Goal: Task Accomplishment & Management: Use online tool/utility

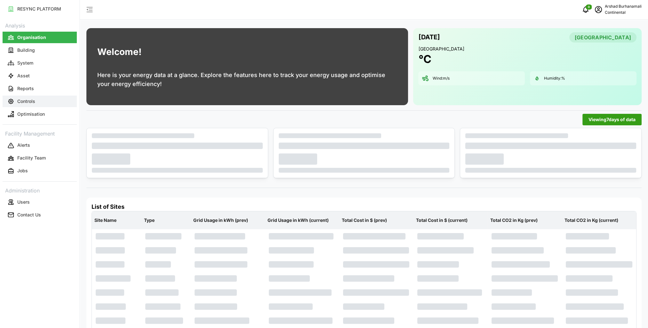
click at [33, 102] on p "Controls" at bounding box center [26, 101] width 18 height 6
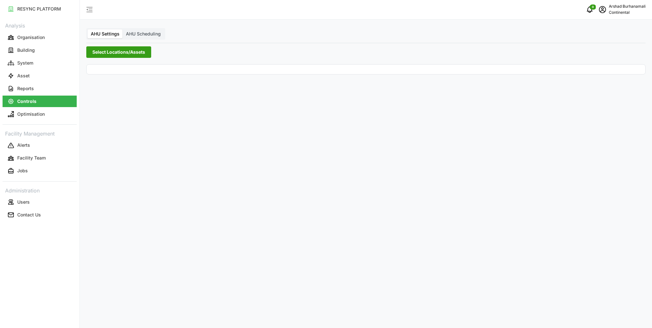
click at [111, 53] on span "Select Locations/Assets" at bounding box center [118, 52] width 53 height 11
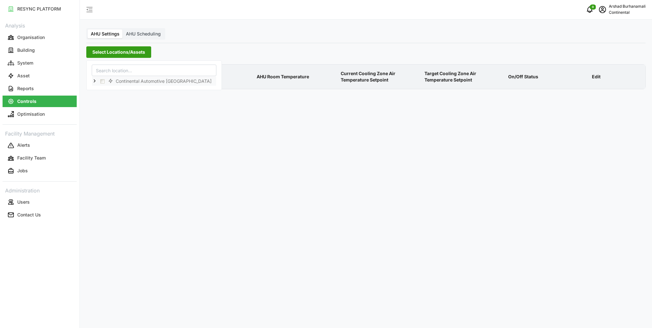
click at [97, 83] on icon at bounding box center [94, 80] width 5 height 5
click at [106, 90] on span "Select CA1" at bounding box center [108, 90] width 4 height 4
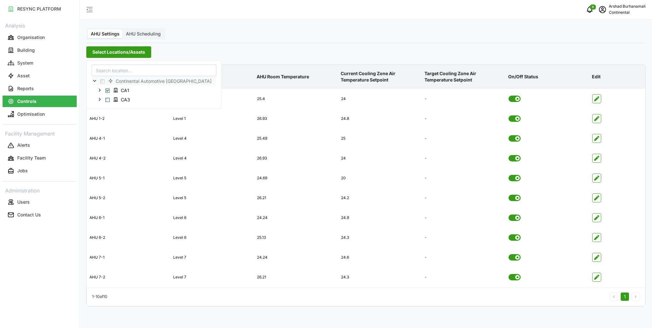
click at [373, 81] on p "Current Cooling Zone Air Temperature Setpoint" at bounding box center [380, 76] width 81 height 23
click at [601, 178] on span "button" at bounding box center [597, 178] width 8 height 8
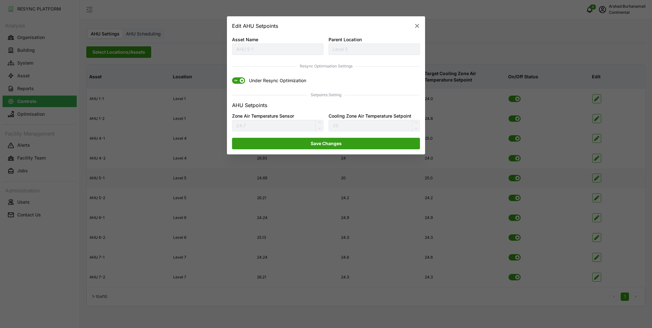
click at [241, 79] on span at bounding box center [242, 81] width 4 height 4
click at [232, 78] on input "ON Under Resync Optimization" at bounding box center [232, 78] width 0 height 0
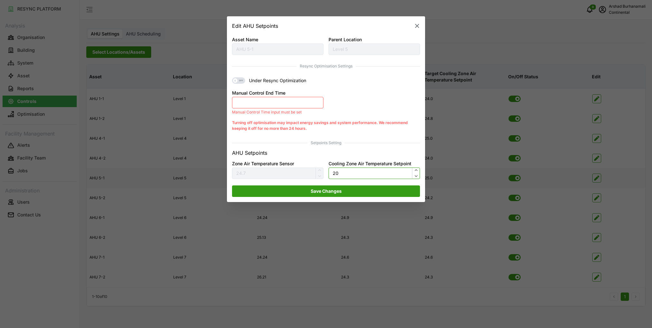
click at [354, 177] on input "20" at bounding box center [374, 174] width 91 height 12
type input "24.5"
click at [261, 100] on button "Manual Control End Time" at bounding box center [277, 103] width 91 height 12
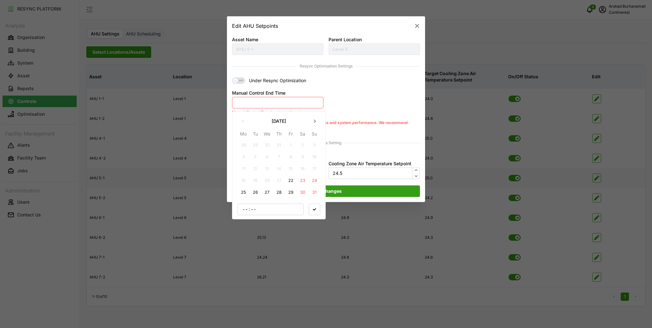
click at [292, 182] on button "22" at bounding box center [291, 181] width 12 height 12
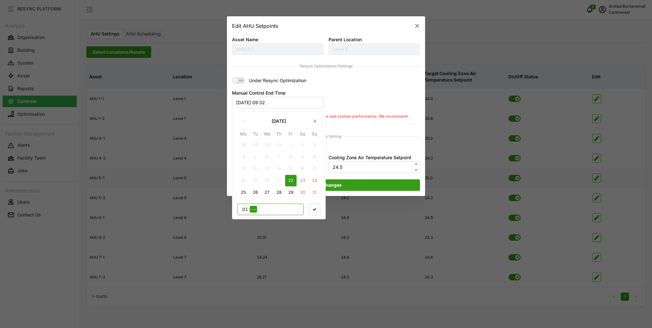
type input "17"
type input "00"
click at [316, 210] on icon "button" at bounding box center [314, 209] width 3 height 3
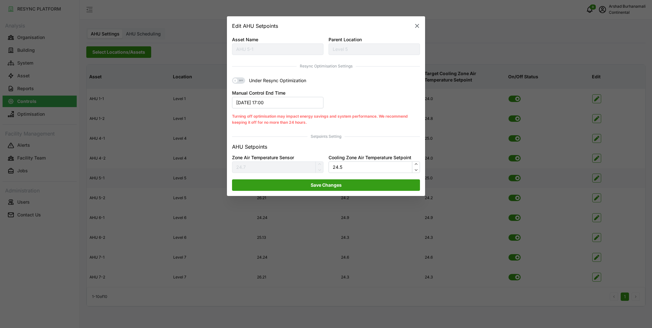
click at [333, 189] on span "Save Changes" at bounding box center [326, 185] width 31 height 11
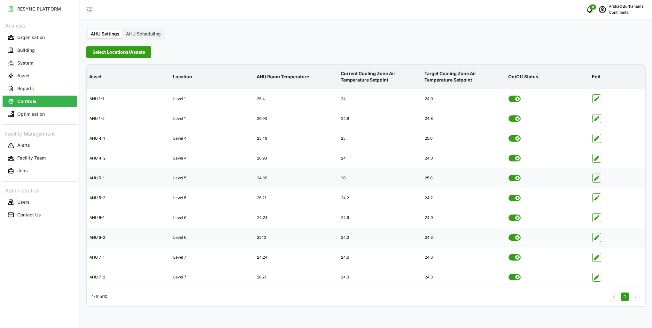
click at [598, 239] on icon "button" at bounding box center [597, 237] width 5 height 5
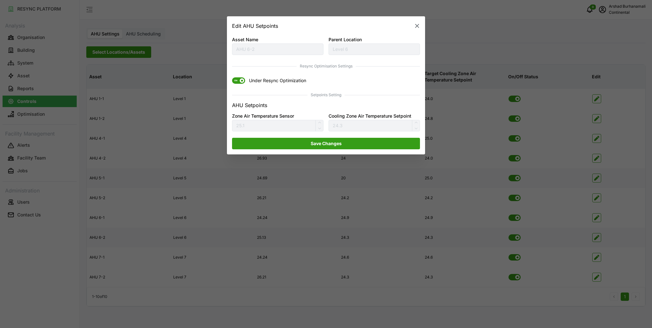
click at [242, 83] on span "ON" at bounding box center [238, 81] width 13 height 6
click at [232, 78] on input "ON Under Resync Optimization" at bounding box center [232, 78] width 0 height 0
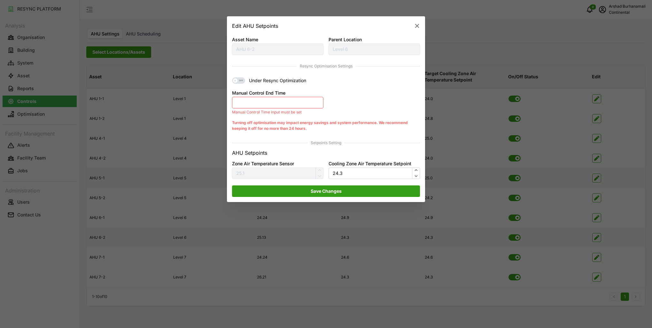
click at [280, 102] on button "Manual Control End Time" at bounding box center [277, 103] width 91 height 12
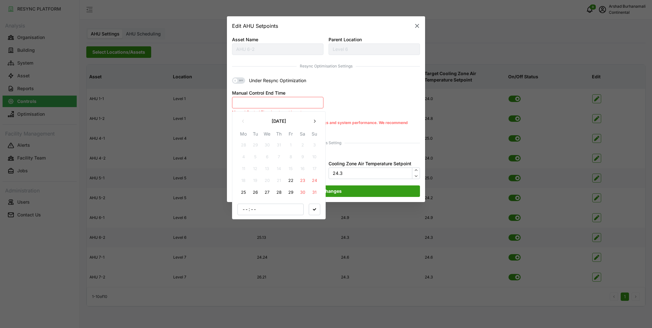
click at [292, 182] on button "22" at bounding box center [291, 181] width 12 height 12
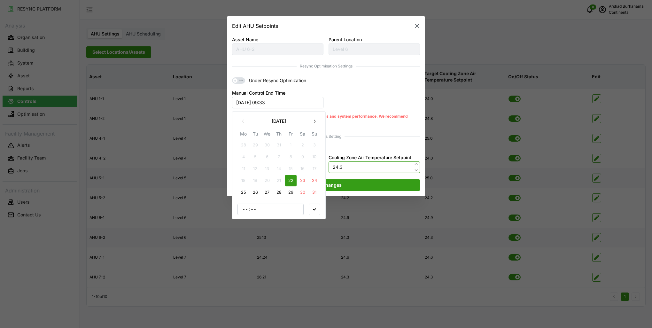
type input "09"
type input "33"
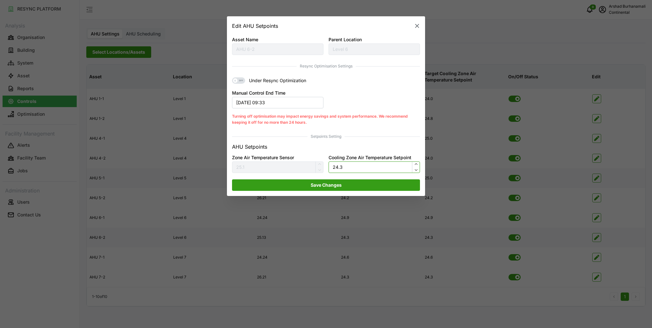
click at [355, 168] on input "24.3" at bounding box center [374, 168] width 91 height 12
type input "24.5"
click at [272, 99] on button "[DATE] 09:33" at bounding box center [277, 103] width 91 height 12
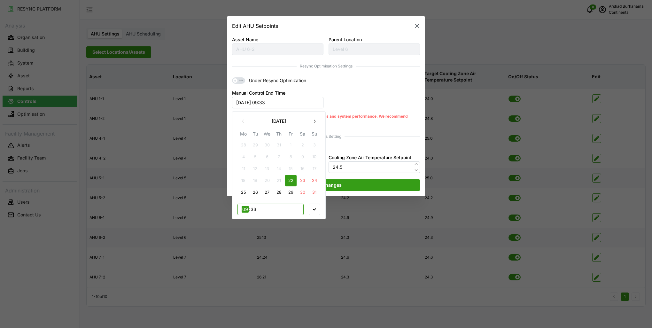
click at [246, 210] on input "09" at bounding box center [245, 209] width 7 height 7
type input "17"
type input "00"
click at [314, 208] on icon "button" at bounding box center [314, 209] width 3 height 3
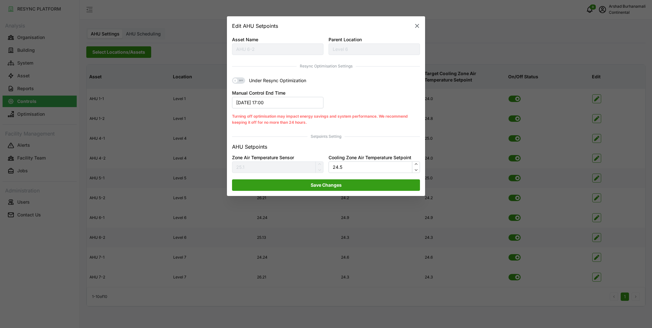
click at [318, 189] on span "Save Changes" at bounding box center [326, 185] width 31 height 11
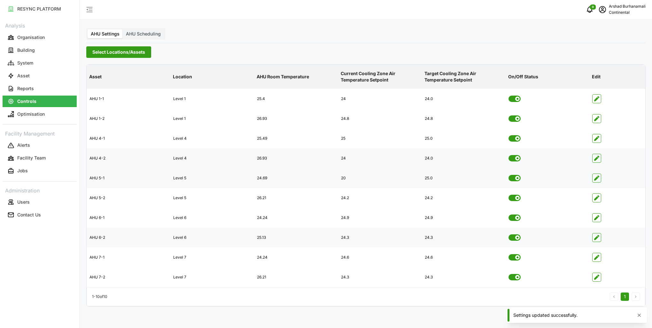
click at [595, 159] on icon "button" at bounding box center [597, 158] width 5 height 5
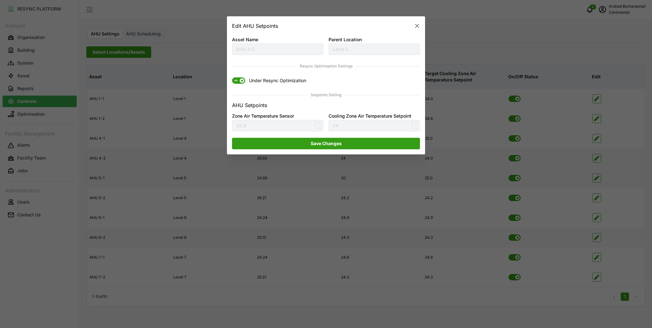
click at [420, 26] on icon "button" at bounding box center [417, 26] width 6 height 6
